Goal: Contribute content

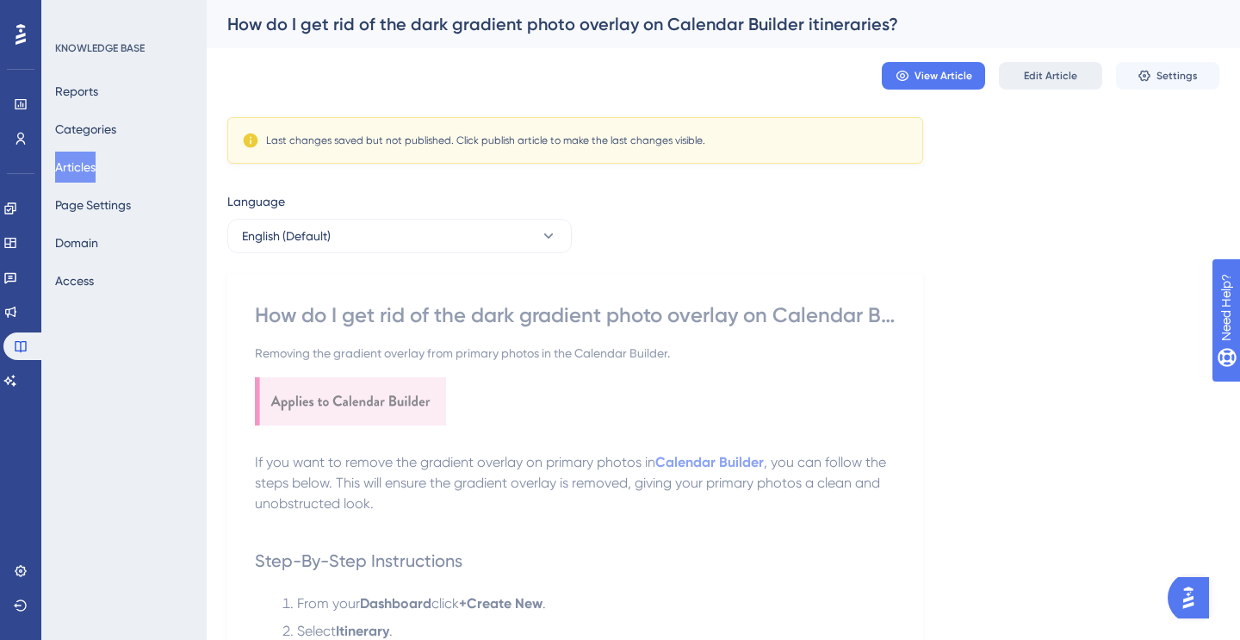
click at [1048, 76] on span "Edit Article" at bounding box center [1050, 76] width 53 height 14
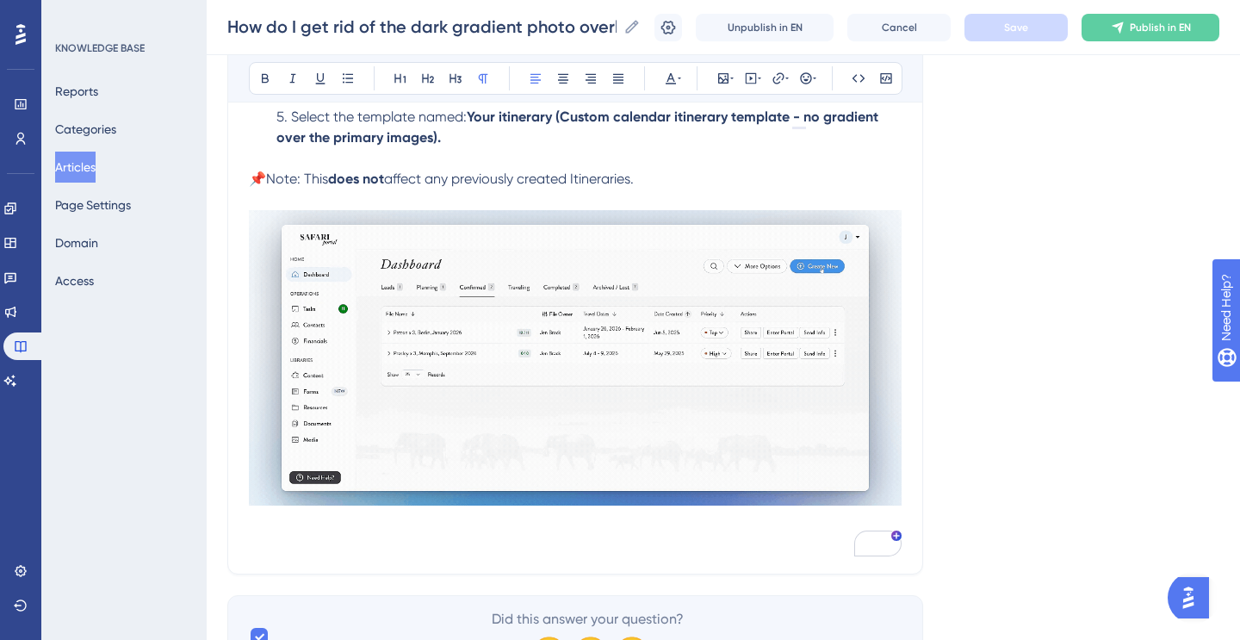
scroll to position [682, 0]
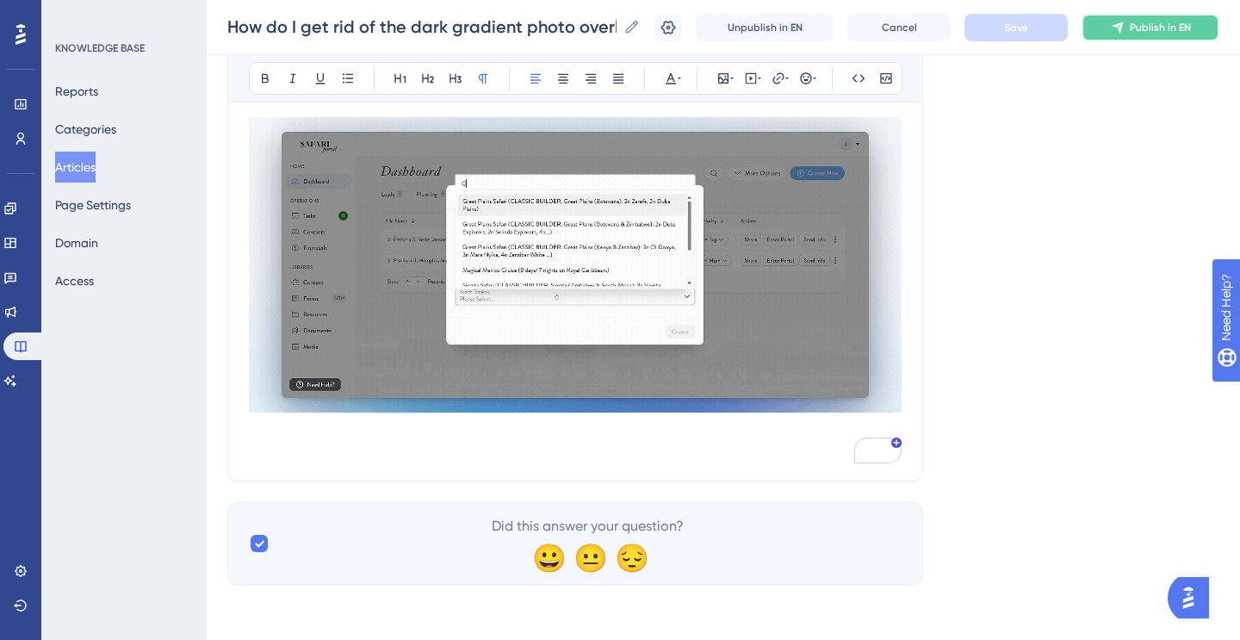
click at [1169, 32] on span "Publish in EN" at bounding box center [1160, 28] width 61 height 14
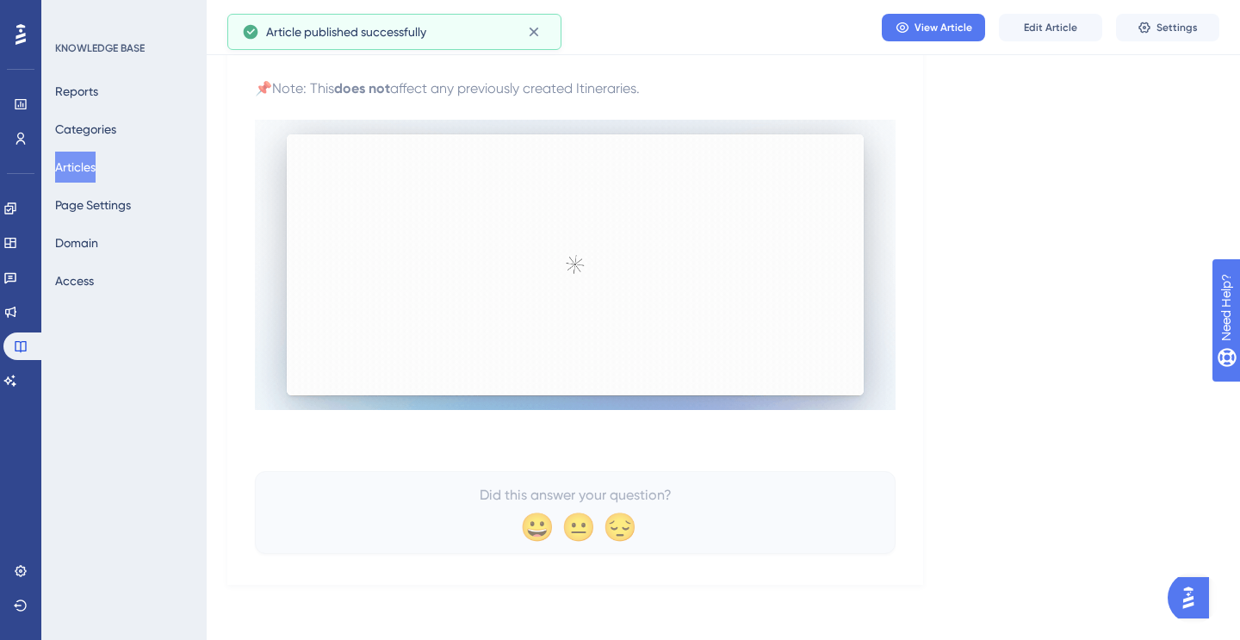
scroll to position [610, 0]
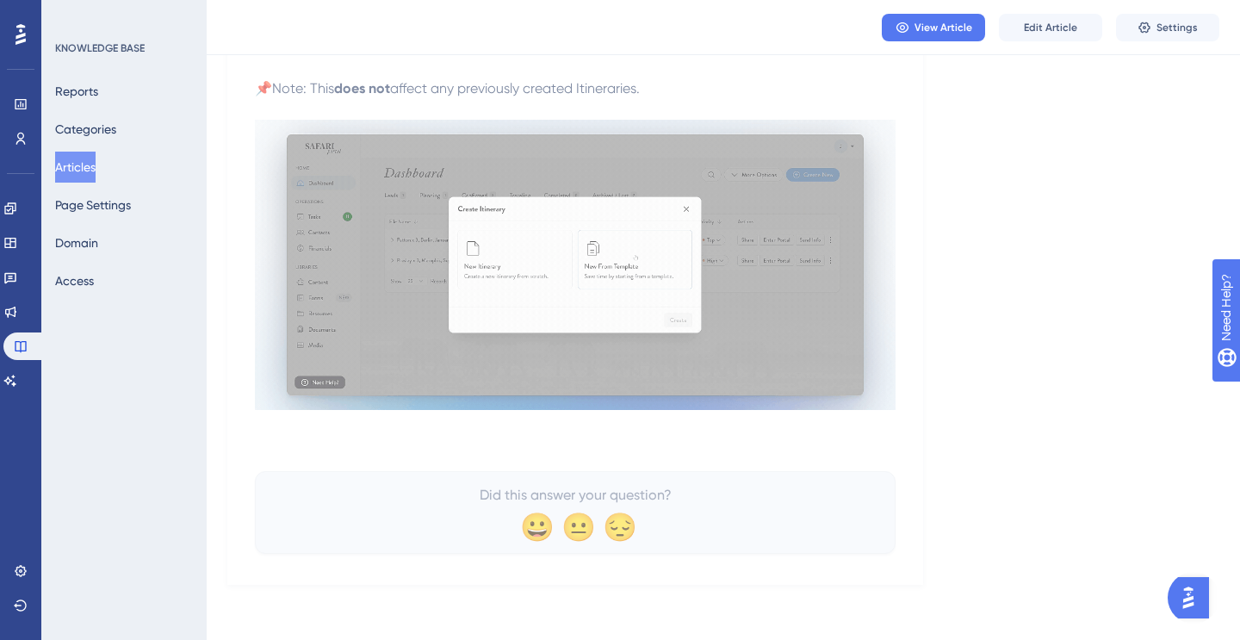
click at [1044, 12] on div "View Article Edit Article Settings" at bounding box center [723, 27] width 1033 height 55
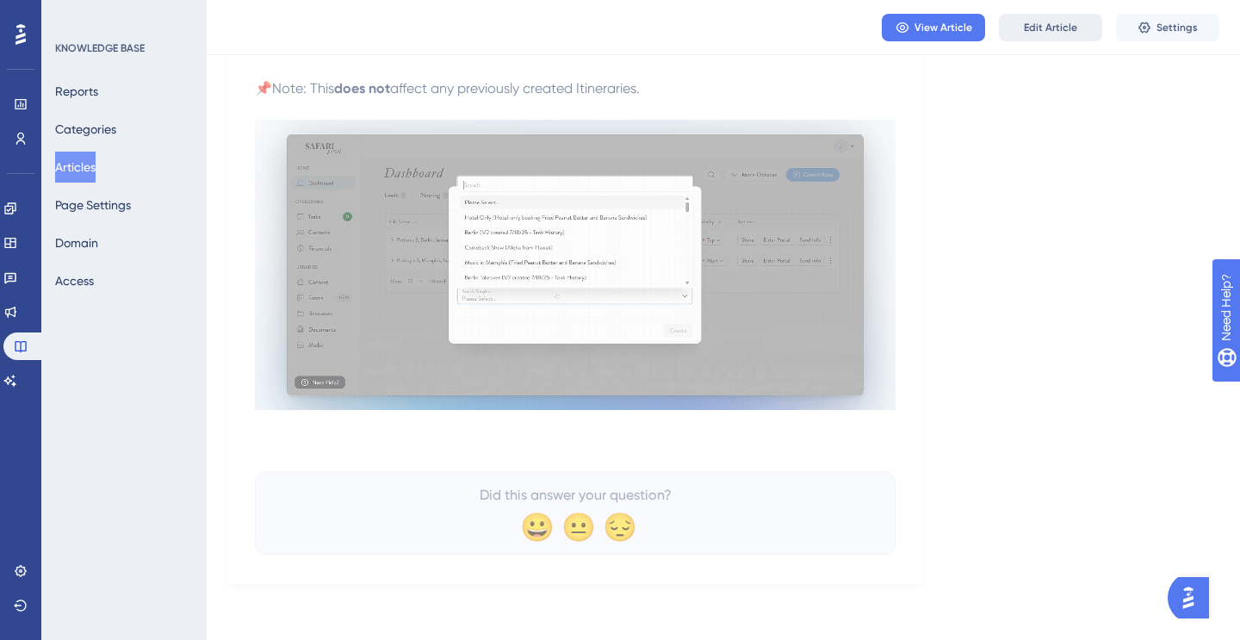
click at [1042, 26] on span "Edit Article" at bounding box center [1050, 28] width 53 height 14
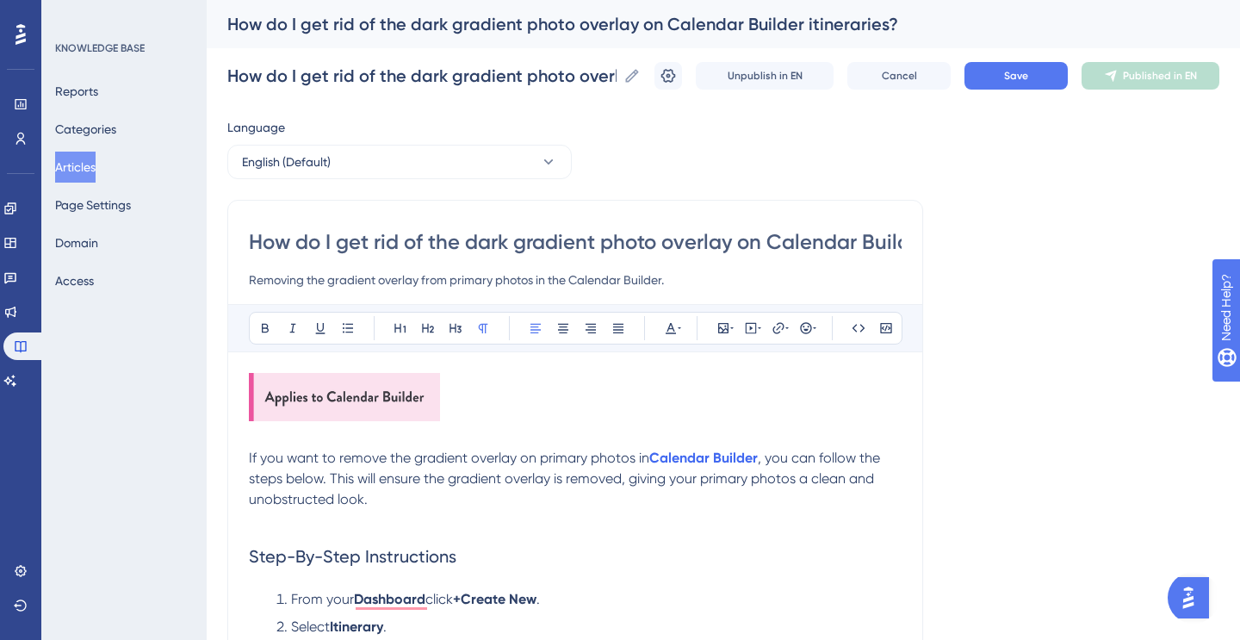
scroll to position [88, 0]
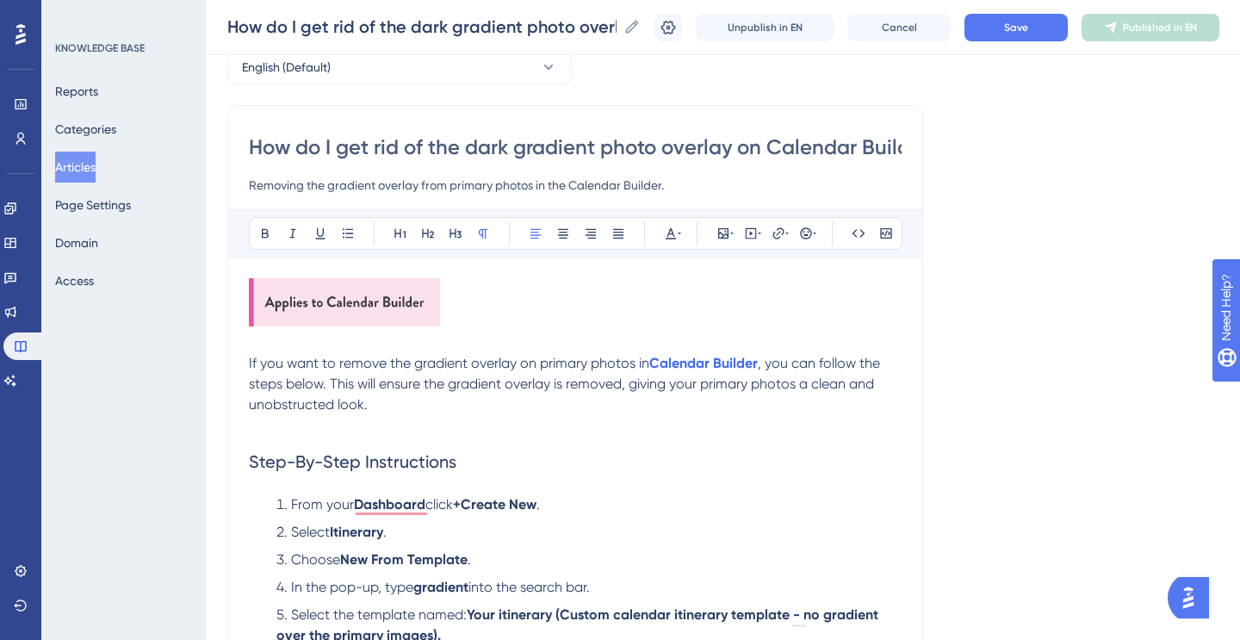
click at [296, 408] on span ", you can follow the steps below. This will ensure the gradient overlay is remo…" at bounding box center [566, 384] width 635 height 58
click at [1030, 25] on button "Save" at bounding box center [1015, 28] width 103 height 28
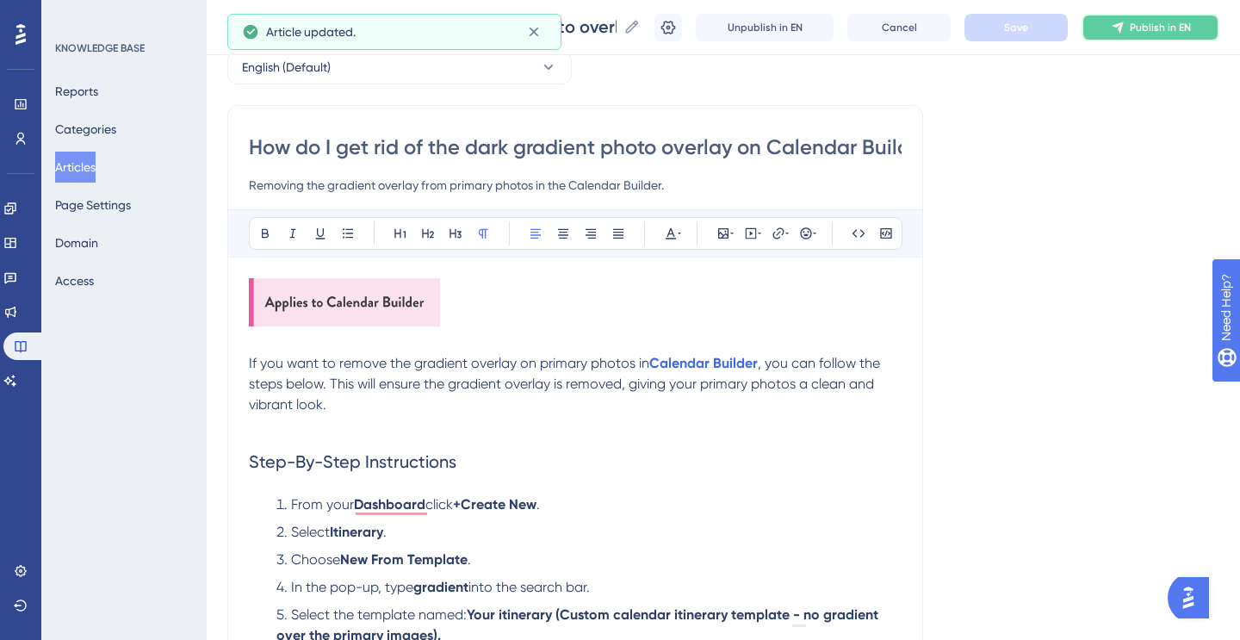
click at [1154, 27] on span "Publish in EN" at bounding box center [1160, 28] width 61 height 14
